Goal: Task Accomplishment & Management: Manage account settings

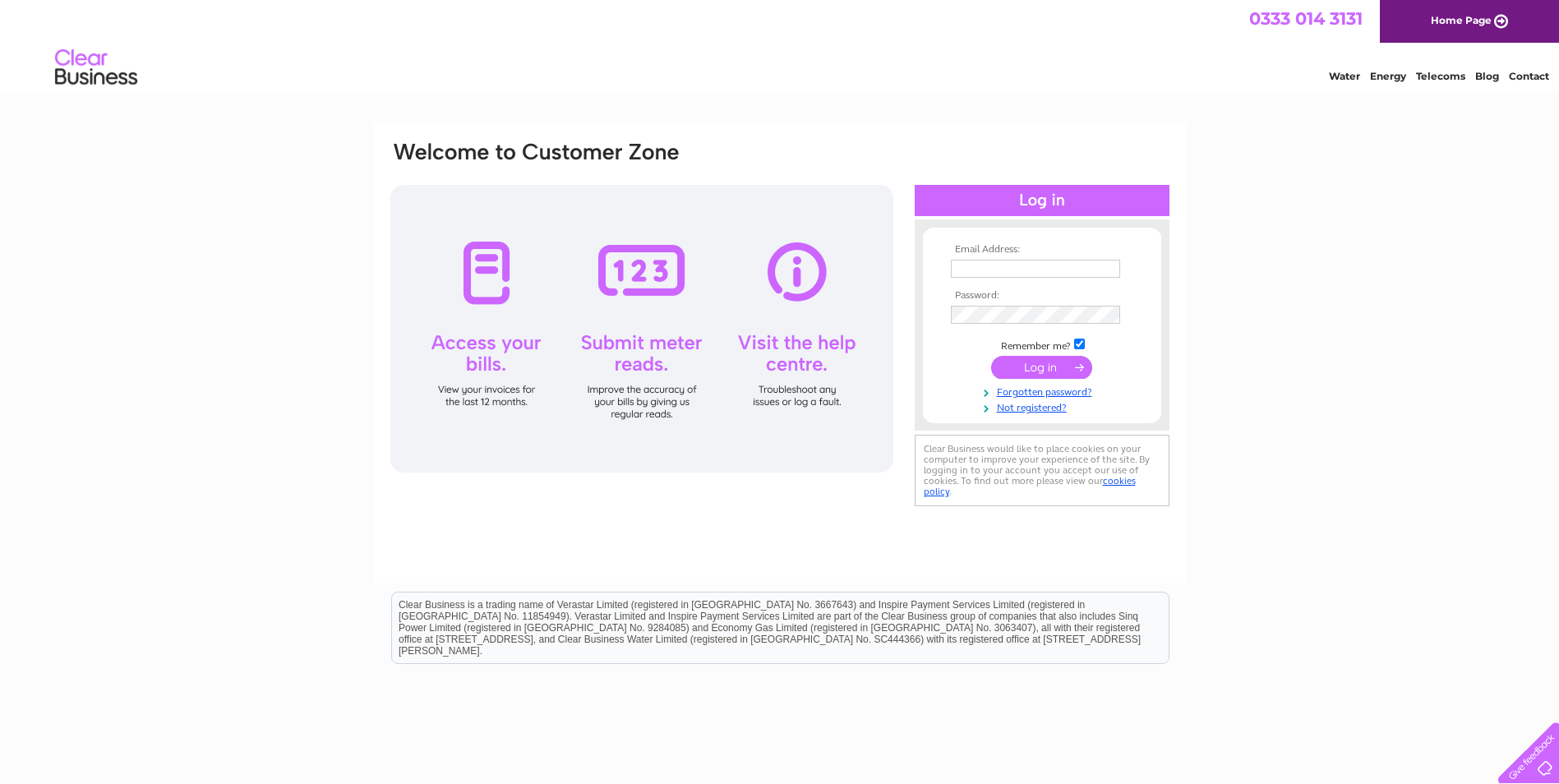
type input "haddowaird@aol.com"
click at [1052, 366] on input "submit" at bounding box center [1041, 366] width 101 height 23
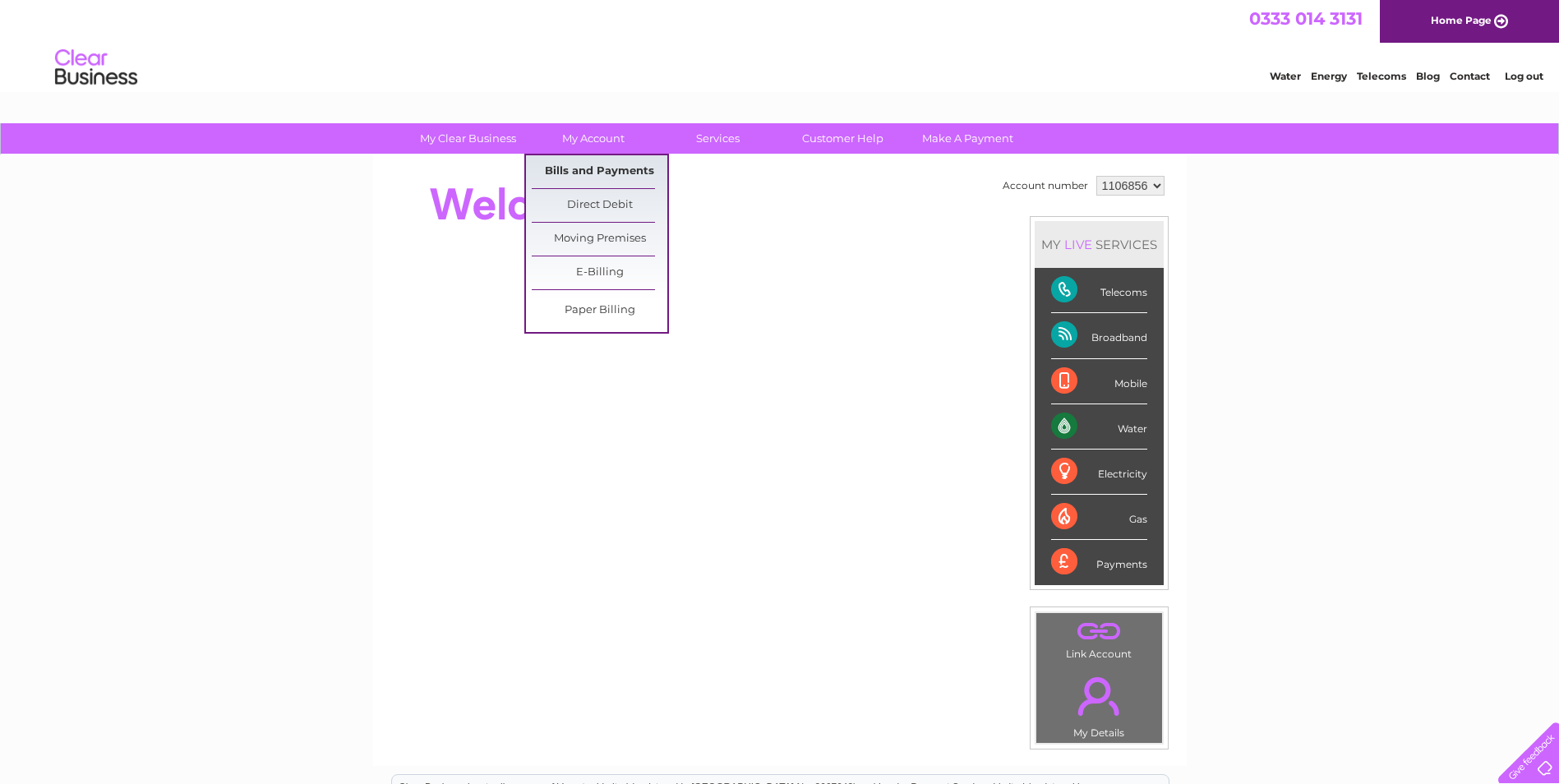
click at [591, 169] on link "Bills and Payments" at bounding box center [599, 172] width 135 height 33
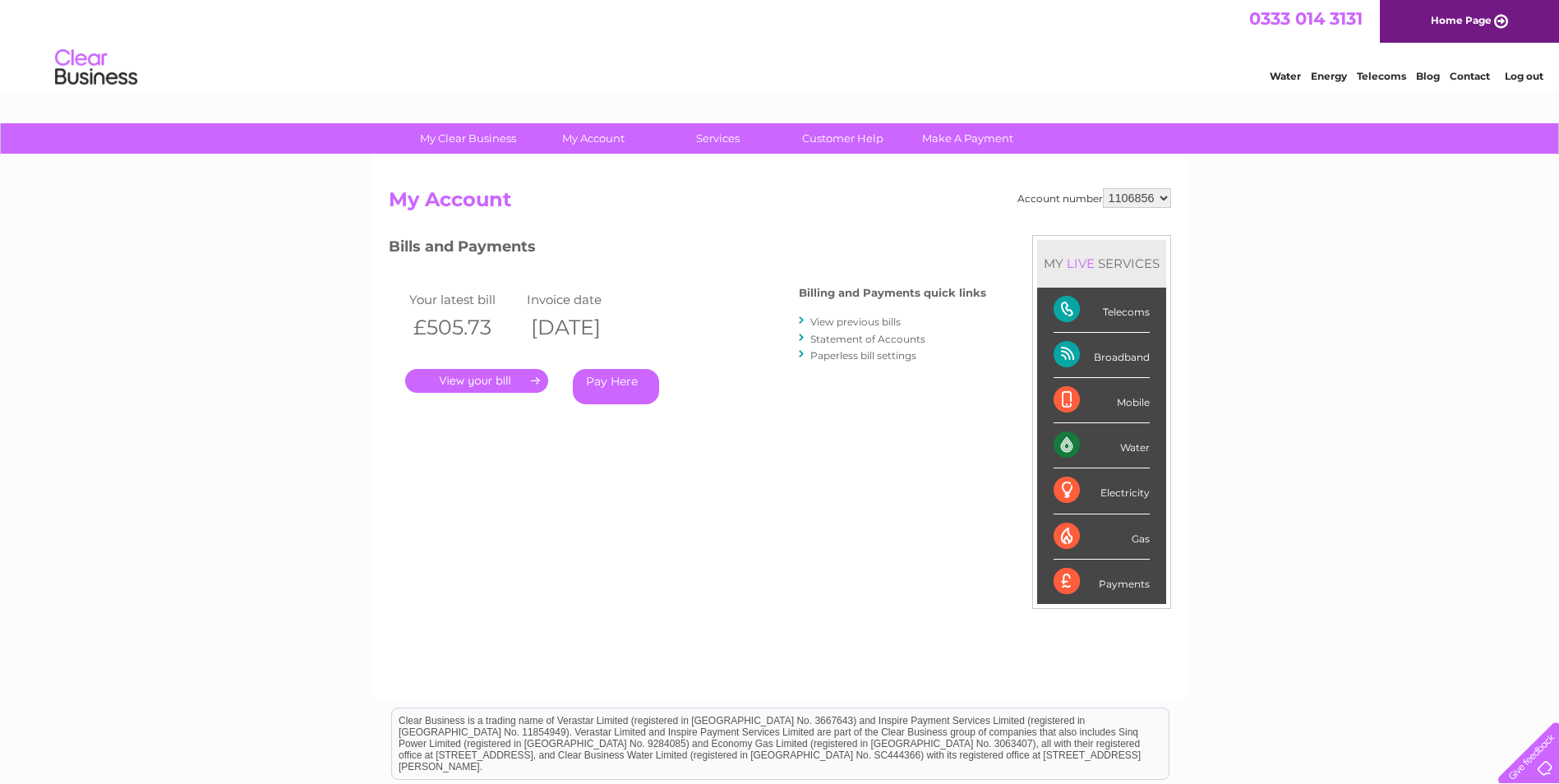
click at [502, 378] on link "." at bounding box center [476, 381] width 143 height 24
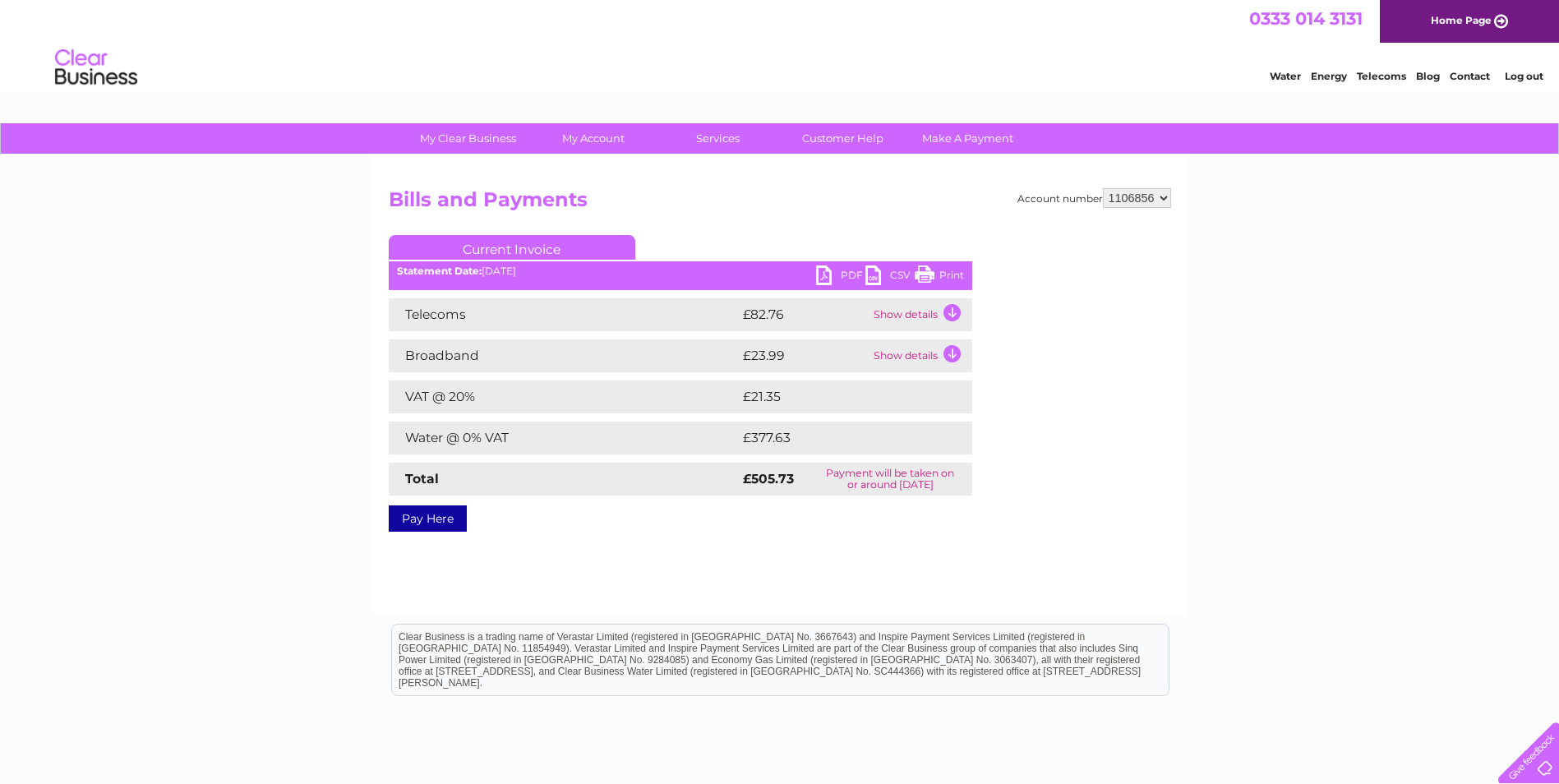
click at [821, 267] on link "PDF" at bounding box center [841, 277] width 49 height 24
